Goal: Ask a question

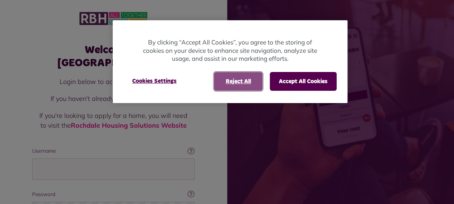
click at [235, 85] on button "Reject All" at bounding box center [238, 81] width 49 height 19
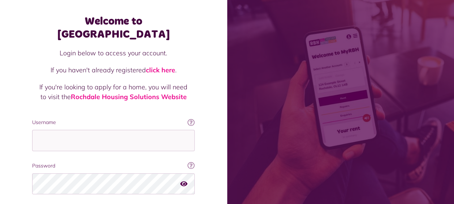
scroll to position [1, 0]
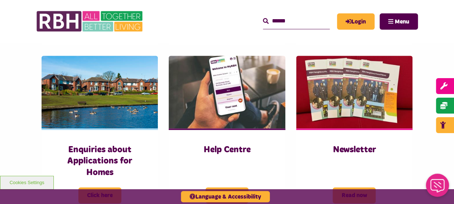
scroll to position [325, 0]
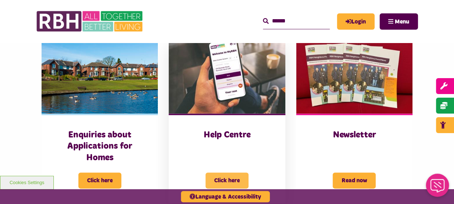
click at [233, 181] on span "Click here" at bounding box center [226, 180] width 43 height 16
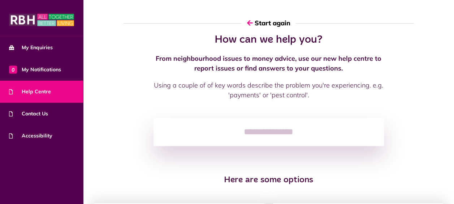
click at [160, 130] on input "search" at bounding box center [268, 132] width 230 height 28
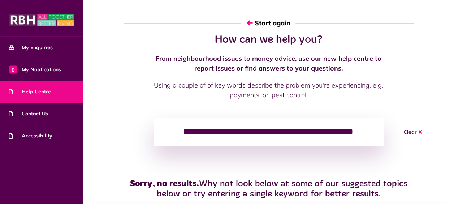
scroll to position [0, 100]
type input "**********"
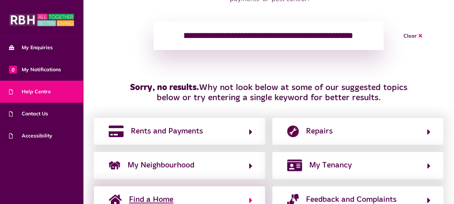
scroll to position [63, 0]
